Goal: Information Seeking & Learning: Learn about a topic

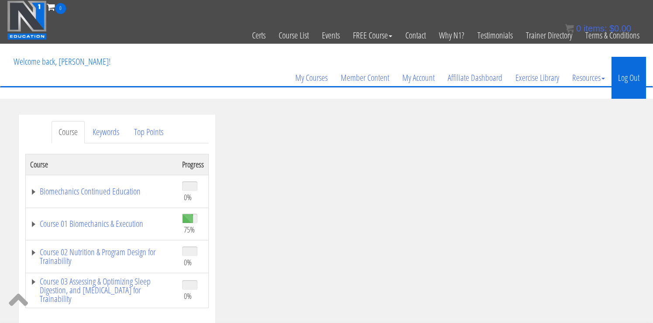
click at [634, 75] on link "Log Out" at bounding box center [629, 78] width 35 height 42
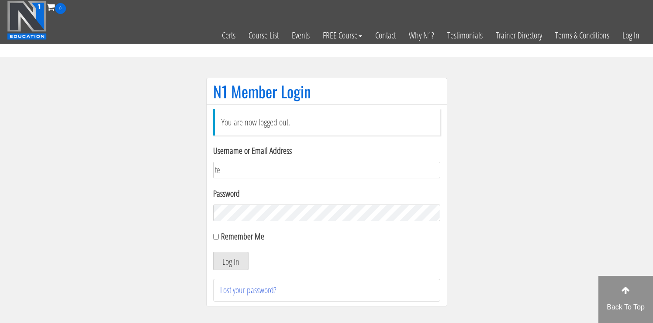
type input "[EMAIL_ADDRESS][DOMAIN_NAME]"
click at [225, 236] on label "Remember Me" at bounding box center [242, 236] width 43 height 12
click at [219, 236] on input "Remember Me" at bounding box center [216, 237] width 6 height 6
checkbox input "true"
click at [226, 262] on button "Log In" at bounding box center [230, 261] width 35 height 18
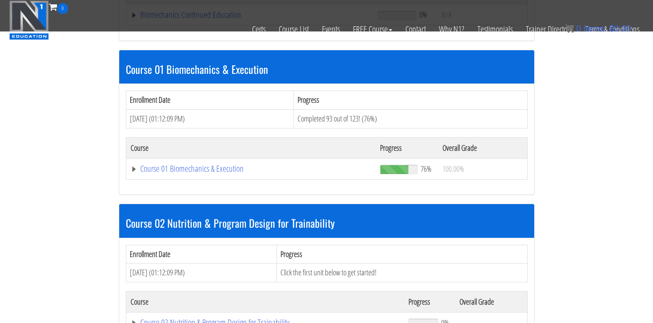
scroll to position [233, 0]
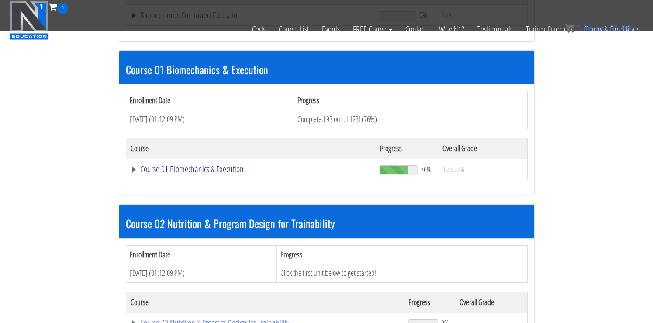
click at [225, 166] on link "Course 01 Biomechanics & Execution" at bounding box center [251, 169] width 241 height 9
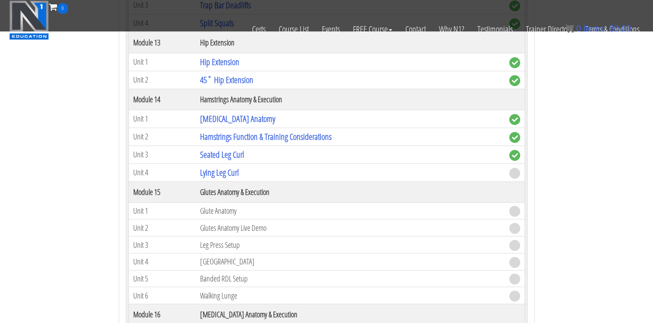
scroll to position [2231, 0]
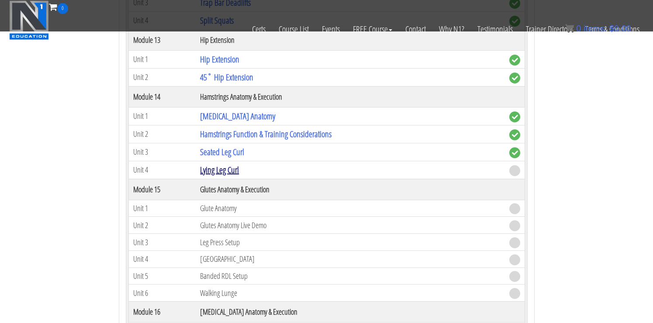
click at [222, 170] on link "Lying Leg Curl" at bounding box center [219, 170] width 39 height 12
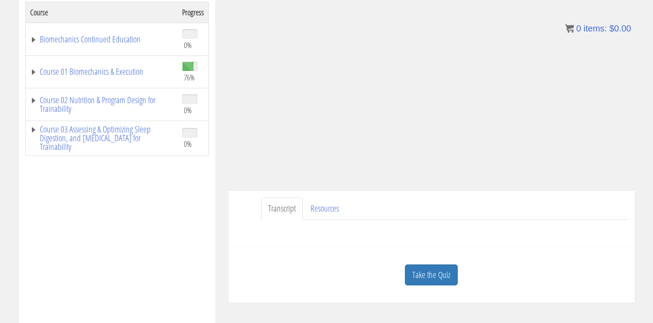
scroll to position [150, 0]
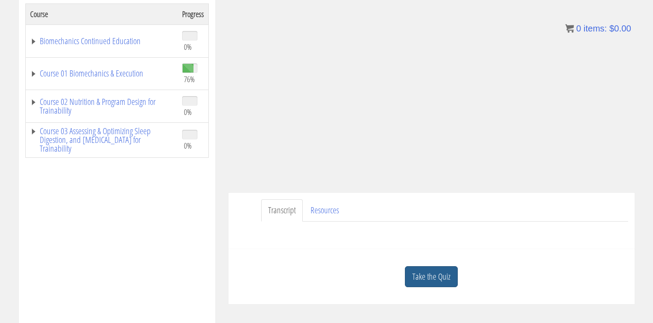
click at [429, 271] on link "Take the Quiz" at bounding box center [431, 276] width 53 height 21
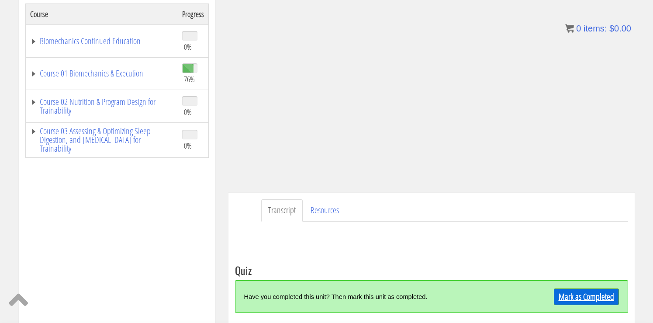
click at [566, 294] on link "Mark as Completed" at bounding box center [586, 296] width 65 height 17
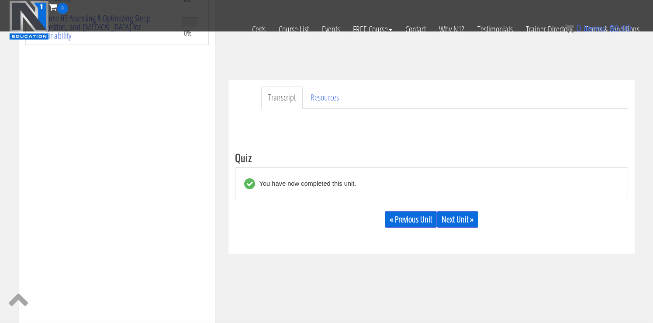
scroll to position [214, 0]
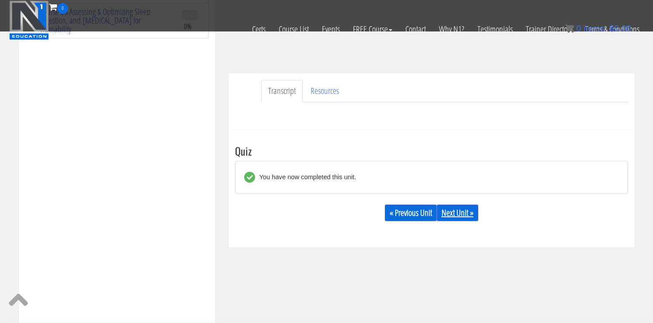
click at [455, 213] on link "Next Unit »" at bounding box center [457, 212] width 41 height 17
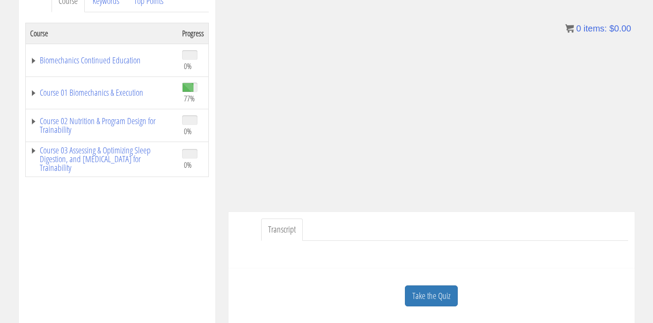
scroll to position [138, 0]
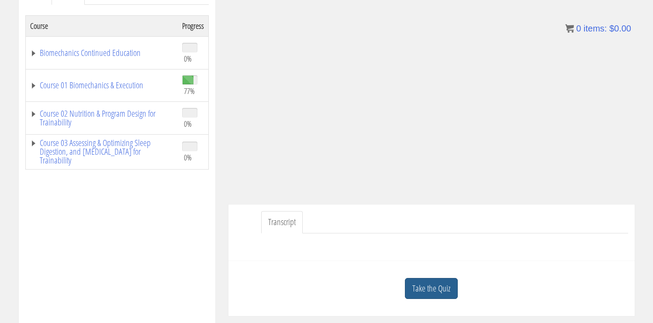
click at [418, 287] on link "Take the Quiz" at bounding box center [431, 288] width 53 height 21
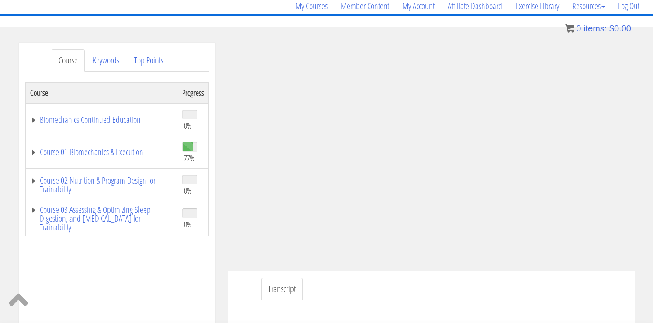
scroll to position [68, 0]
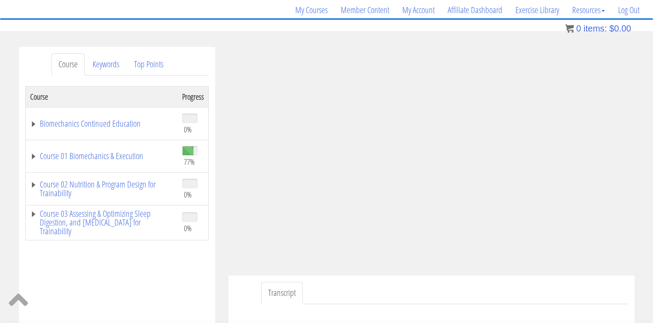
click at [539, 297] on ul "Transcript" at bounding box center [444, 293] width 367 height 22
click at [551, 300] on ul "Transcript" at bounding box center [444, 293] width 367 height 22
